Goal: Task Accomplishment & Management: Manage account settings

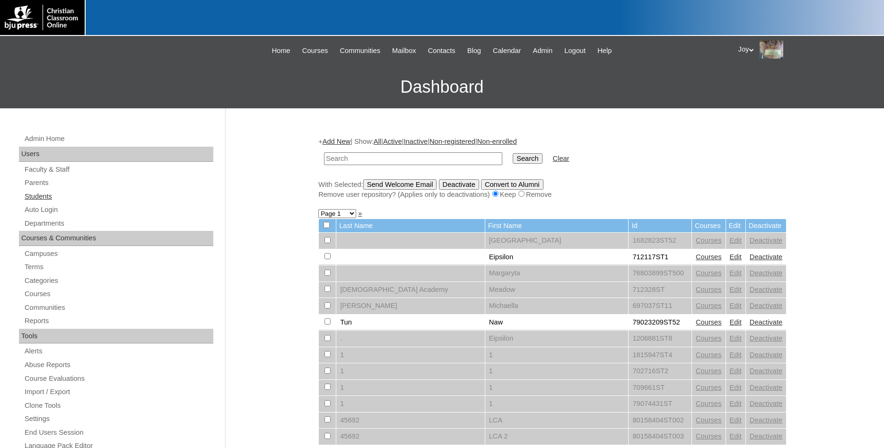
click at [30, 195] on link "Students" at bounding box center [119, 197] width 190 height 12
click at [437, 158] on input "text" at bounding box center [413, 158] width 178 height 13
type input "733883"
click at [513, 158] on input "Search" at bounding box center [527, 158] width 29 height 10
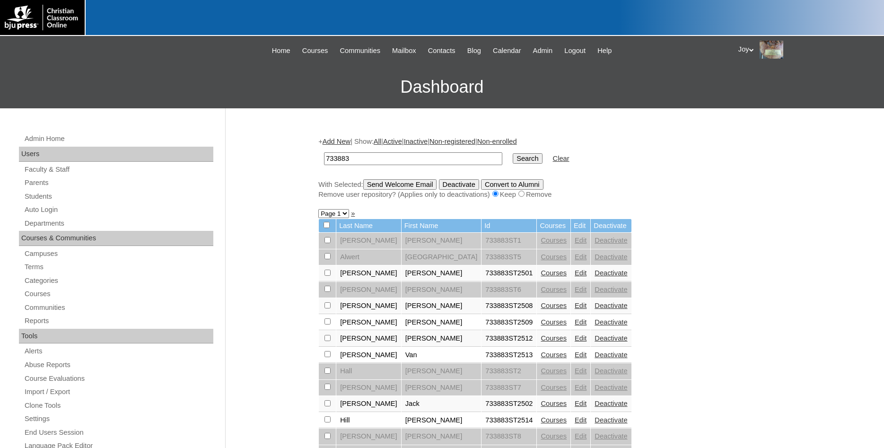
scroll to position [331, 0]
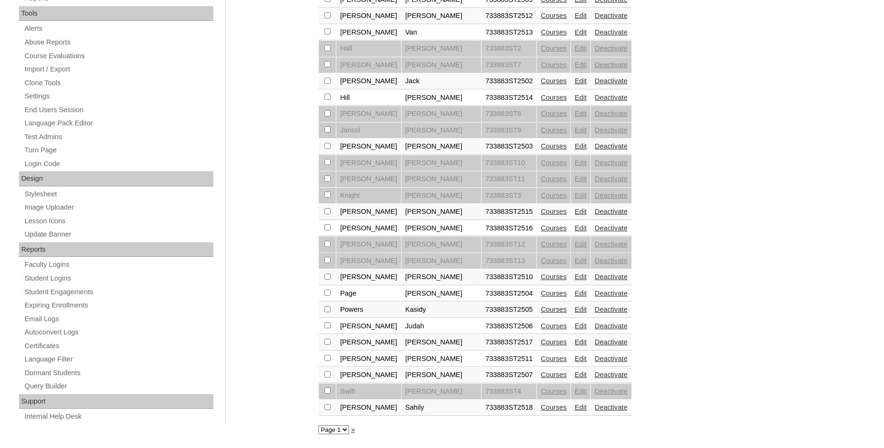
click at [575, 146] on link "Edit" at bounding box center [581, 146] width 12 height 8
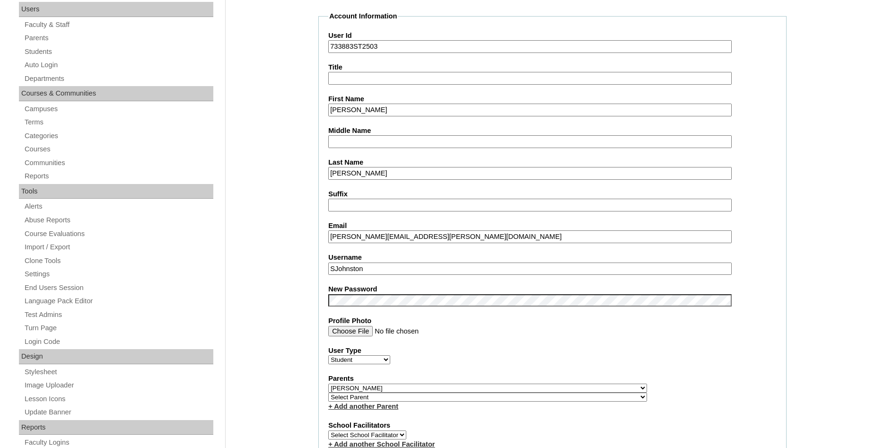
click at [335, 267] on input "SJohnston" at bounding box center [529, 269] width 403 height 13
drag, startPoint x: 339, startPoint y: 268, endPoint x: 176, endPoint y: 250, distance: 163.8
click at [328, 263] on input "SJohnston" at bounding box center [529, 269] width 403 height 13
drag, startPoint x: 386, startPoint y: 267, endPoint x: 315, endPoint y: 264, distance: 71.5
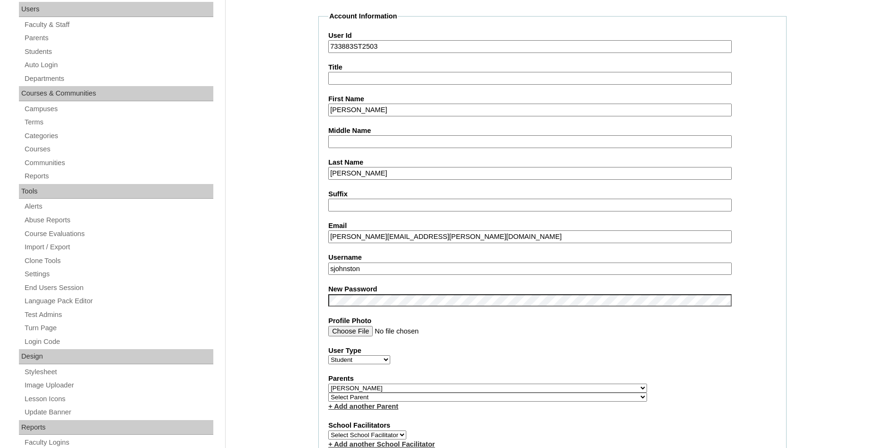
click at [328, 265] on input "sjohnston" at bounding box center [529, 269] width 403 height 13
drag, startPoint x: 331, startPoint y: 267, endPoint x: 337, endPoint y: 268, distance: 6.2
click at [335, 267] on input "sjohnston" at bounding box center [529, 269] width 403 height 13
type input "SJohnston"
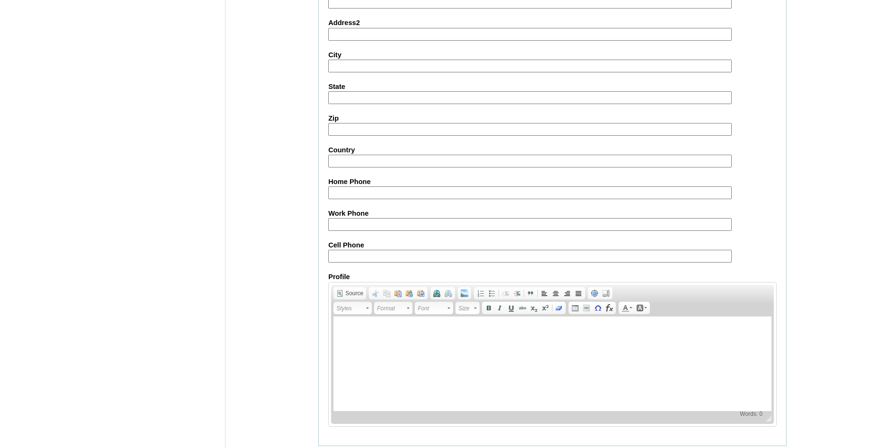
scroll to position [1010, 0]
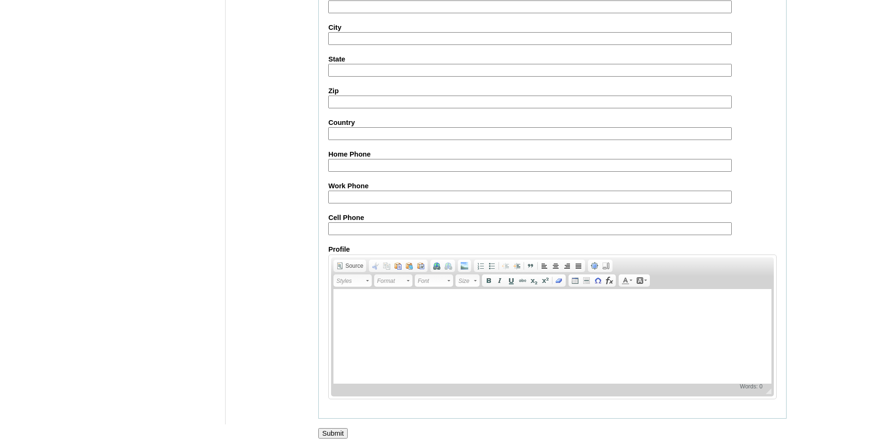
click at [340, 432] on input "Submit" at bounding box center [332, 433] width 29 height 10
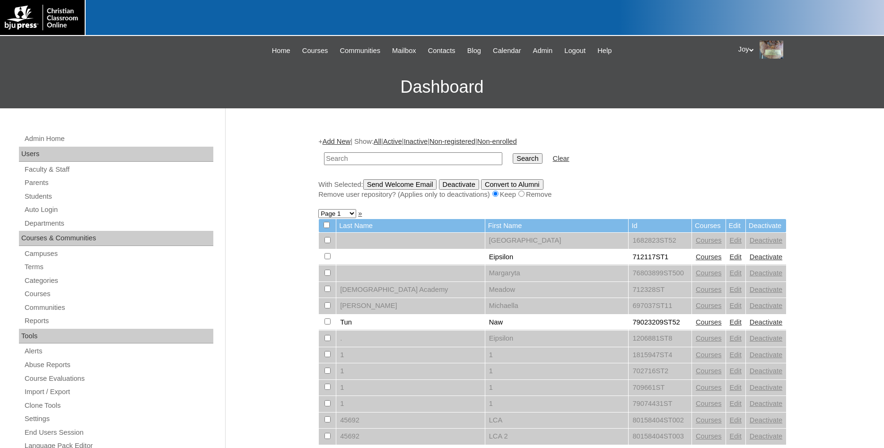
click at [374, 158] on input "text" at bounding box center [413, 158] width 178 height 13
paste input "SJohnston"
type input "SJohnston"
click at [523, 155] on input "Search" at bounding box center [527, 158] width 29 height 10
click at [419, 161] on input "SJohnston" at bounding box center [413, 158] width 178 height 13
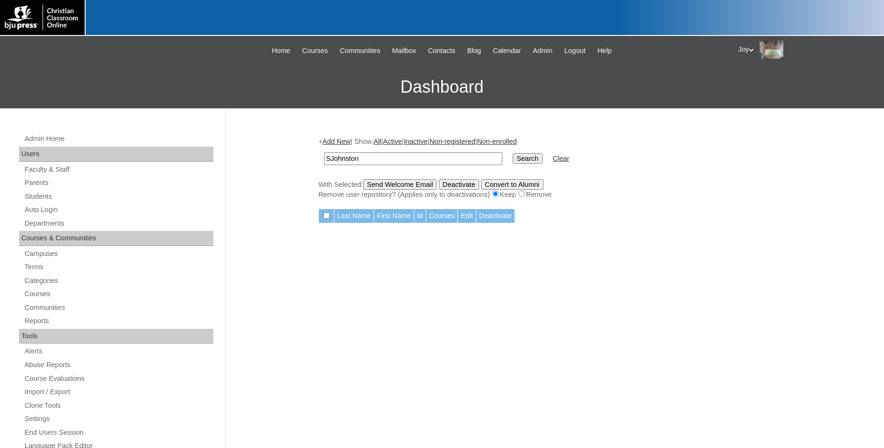
drag, startPoint x: 407, startPoint y: 157, endPoint x: 158, endPoint y: 137, distance: 250.0
click at [324, 152] on input "SJohnston" at bounding box center [413, 158] width 178 height 13
type input "733883"
click at [513, 153] on input "Search" at bounding box center [527, 158] width 29 height 10
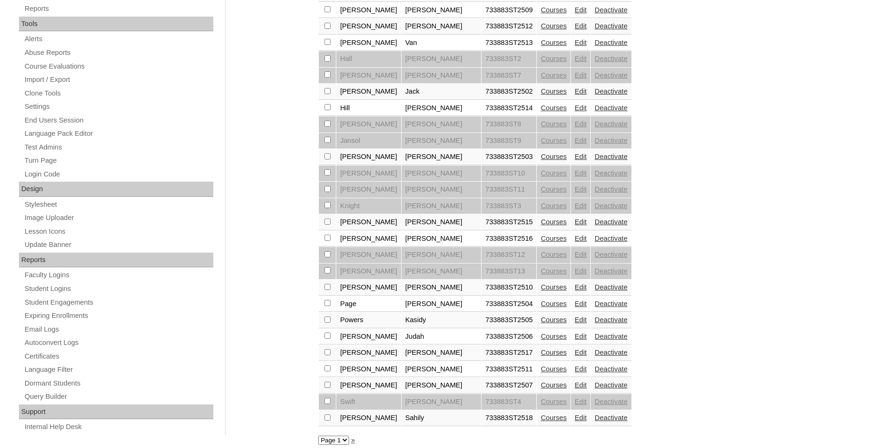
scroll to position [331, 0]
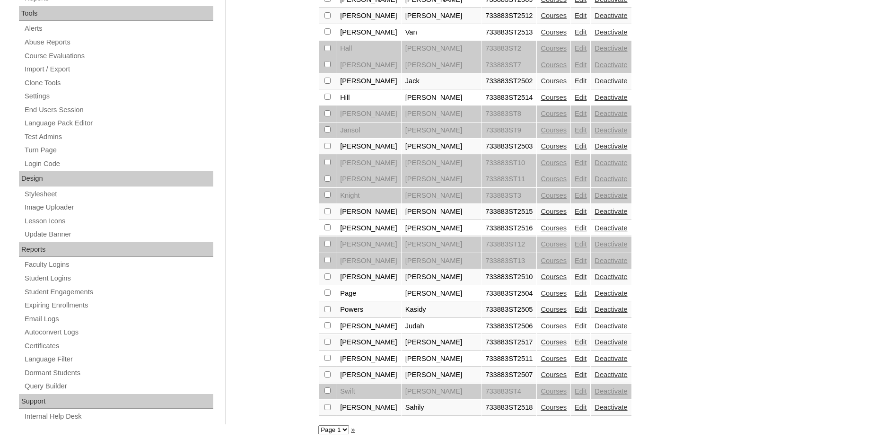
click at [575, 326] on link "Edit" at bounding box center [581, 326] width 12 height 8
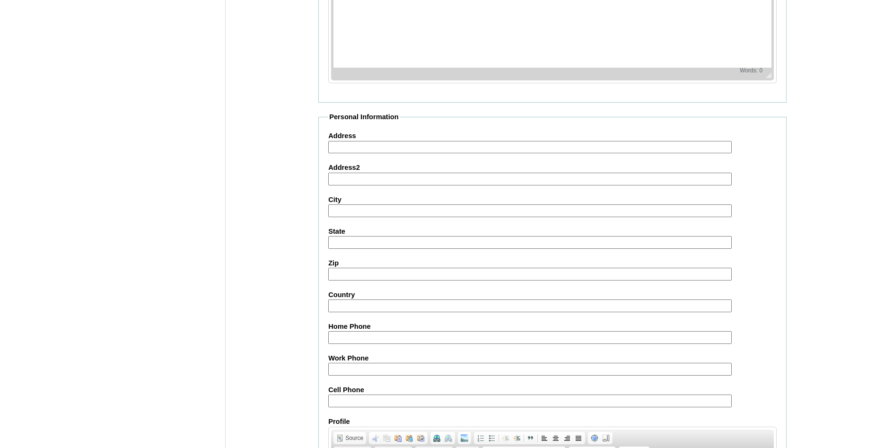
scroll to position [1010, 0]
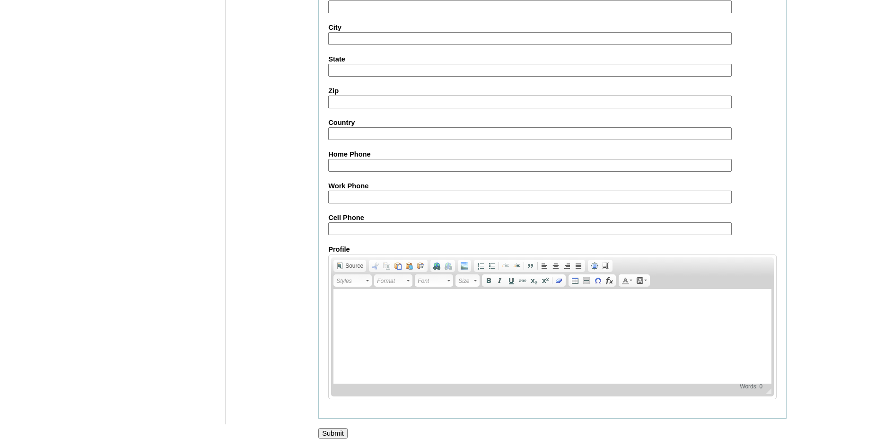
click at [333, 431] on input "Submit" at bounding box center [332, 433] width 29 height 10
